Goal: Task Accomplishment & Management: Use online tool/utility

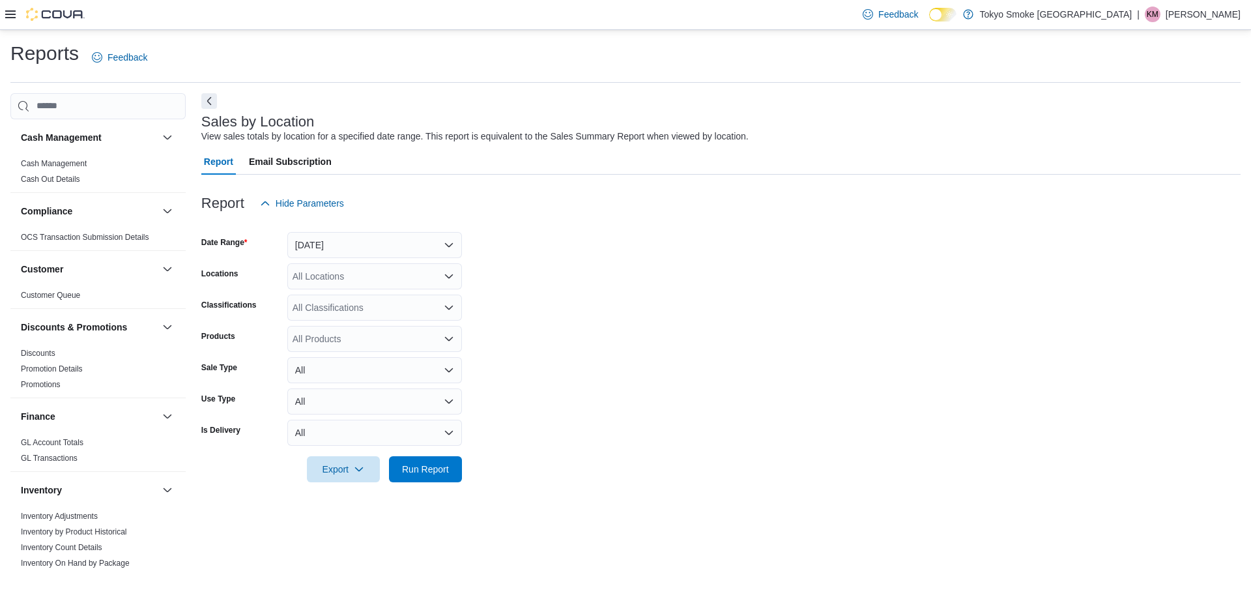
click at [3, 22] on div "Feedback Dark Mode [GEOGRAPHIC_DATA] Smoke [GEOGRAPHIC_DATA] | KM Kai Mastervick" at bounding box center [625, 15] width 1251 height 30
click at [10, 19] on icon at bounding box center [10, 14] width 10 height 10
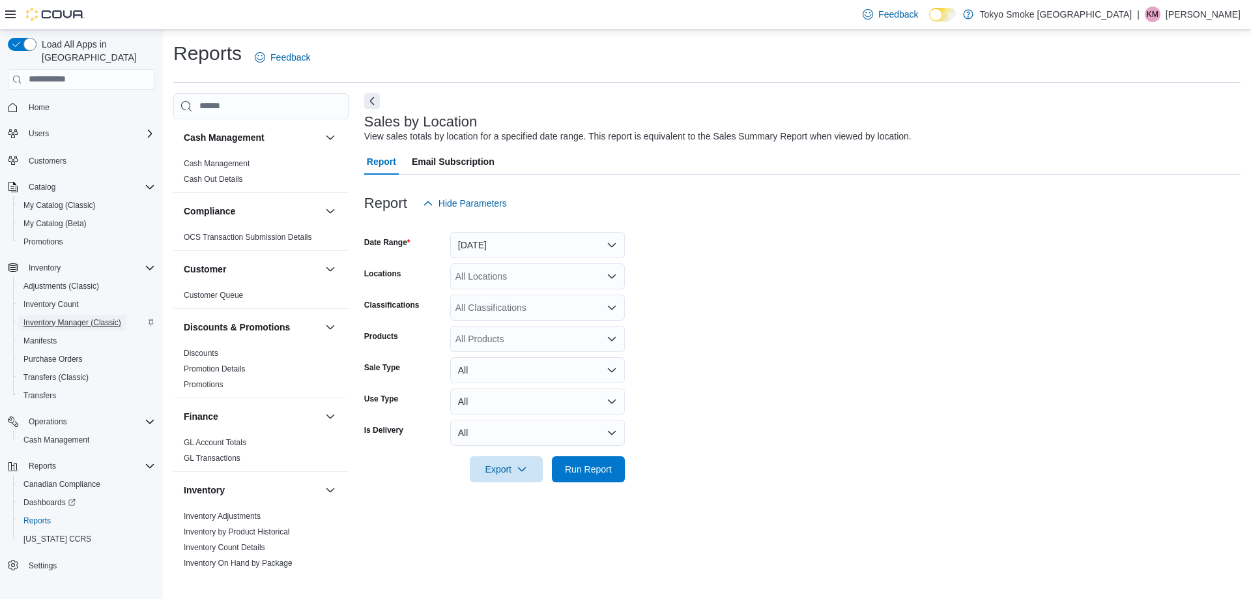
click at [83, 315] on span "Inventory Manager (Classic)" at bounding box center [72, 323] width 98 height 16
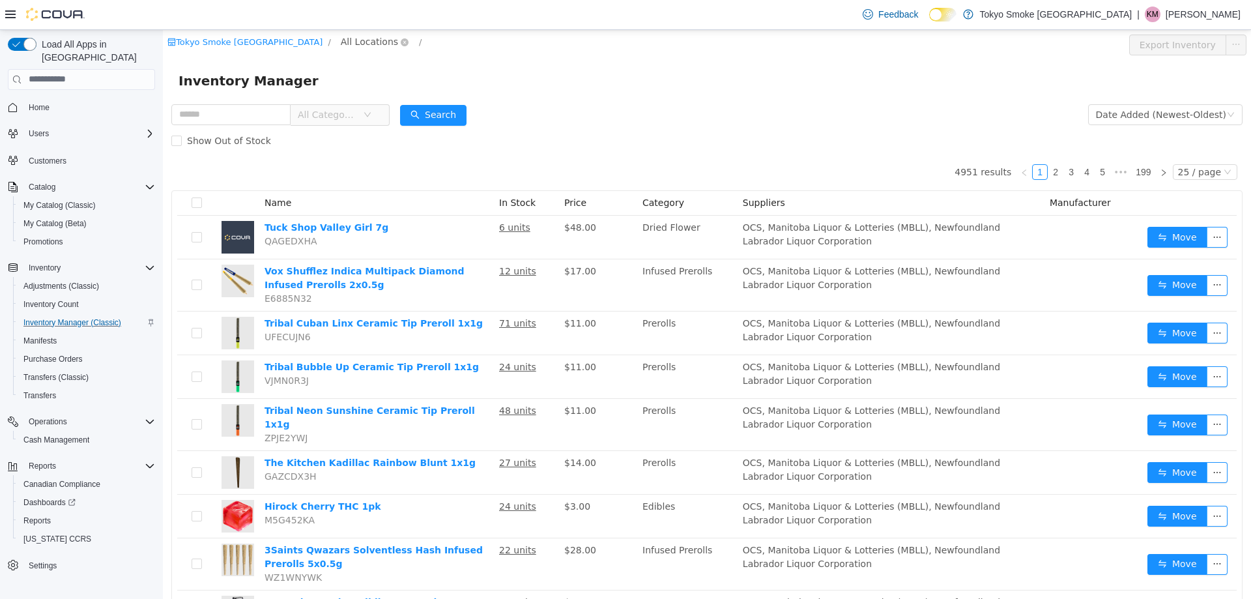
click at [341, 44] on span "All Locations" at bounding box center [369, 41] width 57 height 14
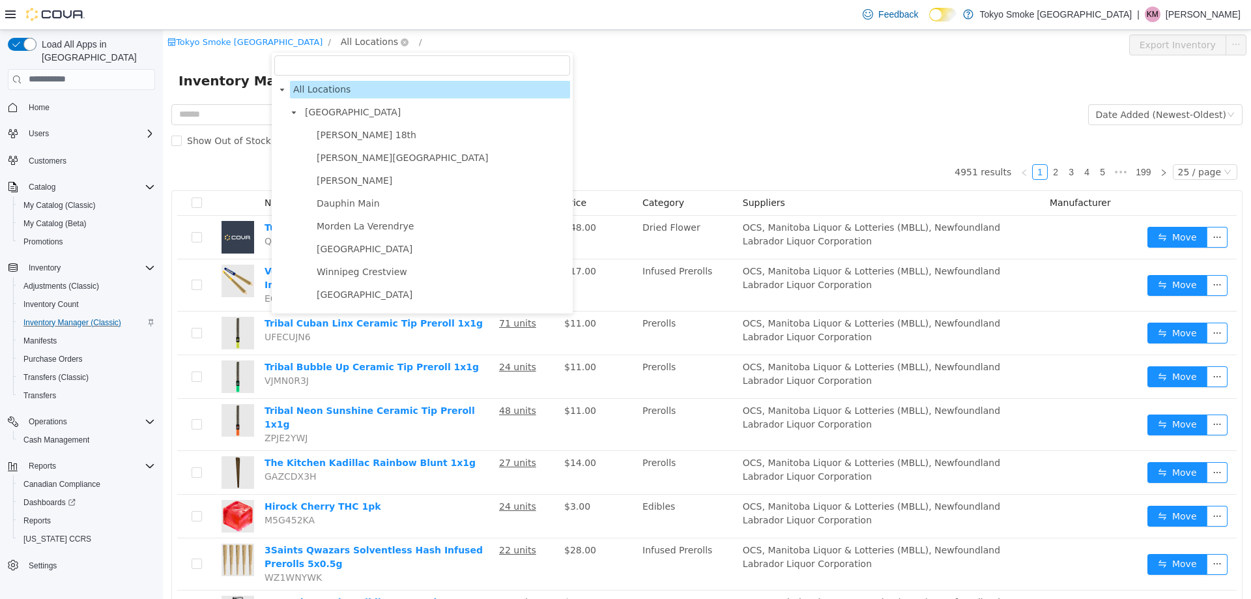
click at [341, 40] on span "All Locations" at bounding box center [369, 41] width 57 height 14
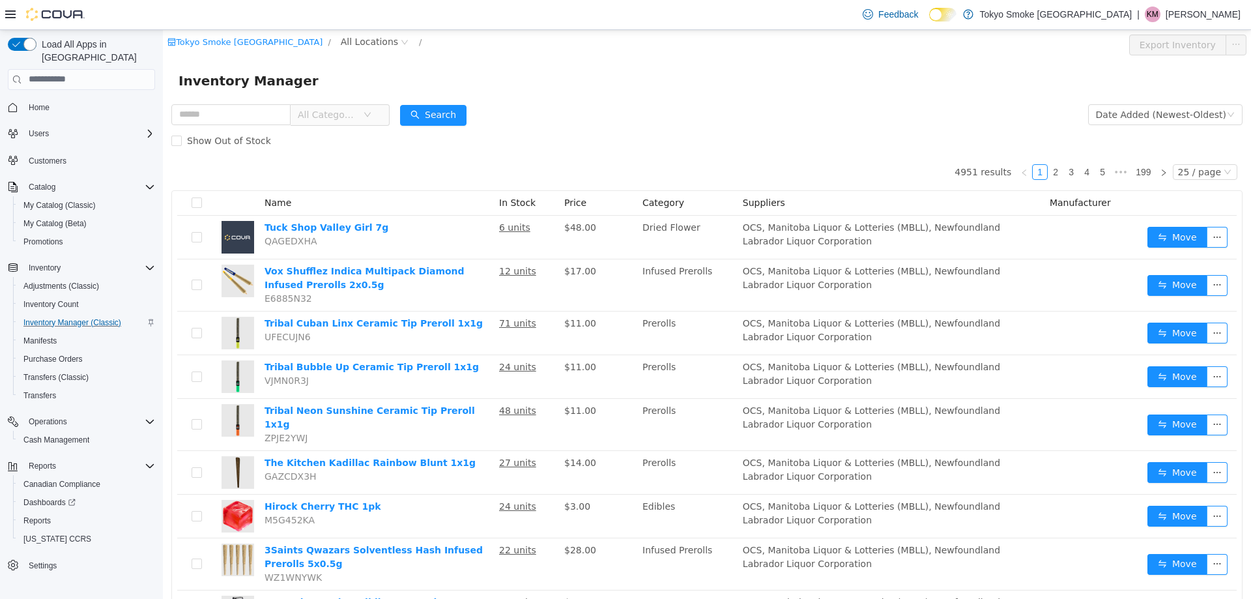
drag, startPoint x: 300, startPoint y: 40, endPoint x: 304, endPoint y: 60, distance: 19.8
click at [341, 40] on span "All Locations" at bounding box center [369, 41] width 57 height 14
type input "***"
click at [350, 132] on span "London Wonderland" at bounding box center [362, 134] width 91 height 10
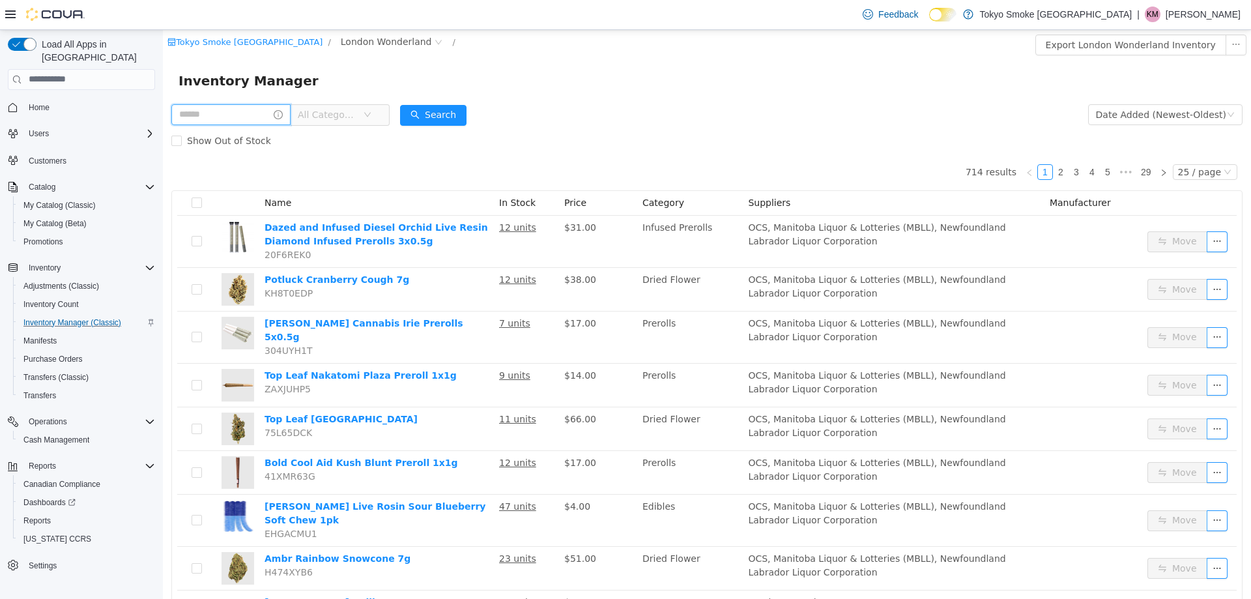
click at [248, 122] on input "text" at bounding box center [230, 114] width 119 height 21
type input "**********"
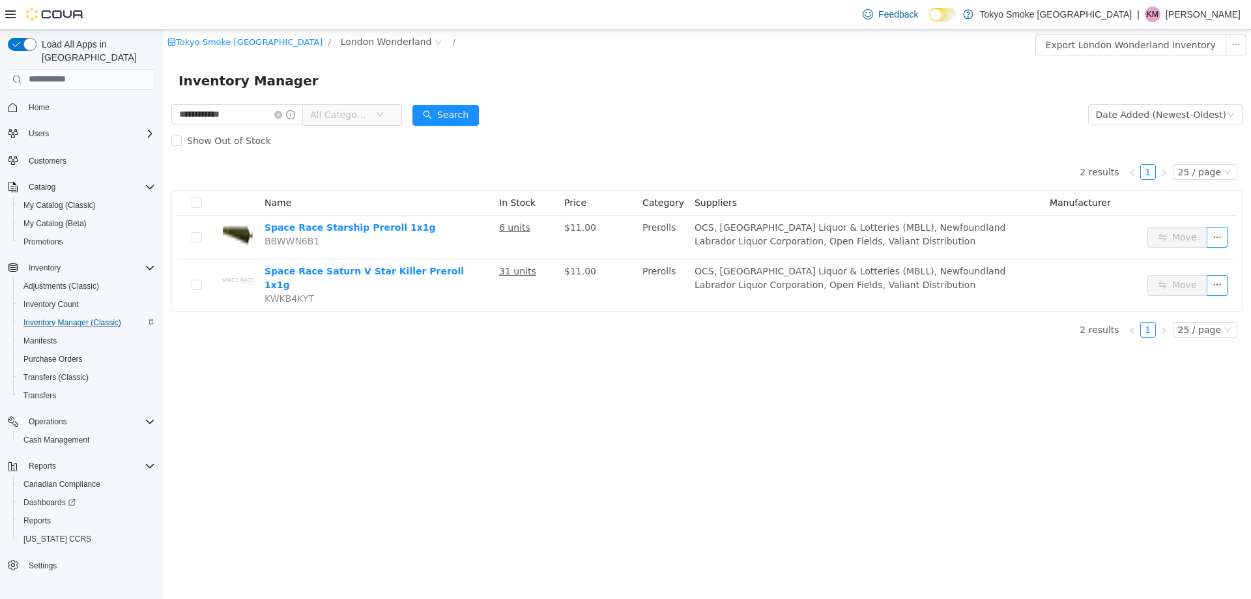
click at [12, 14] on icon at bounding box center [10, 14] width 10 height 10
